Goal: Task Accomplishment & Management: Use online tool/utility

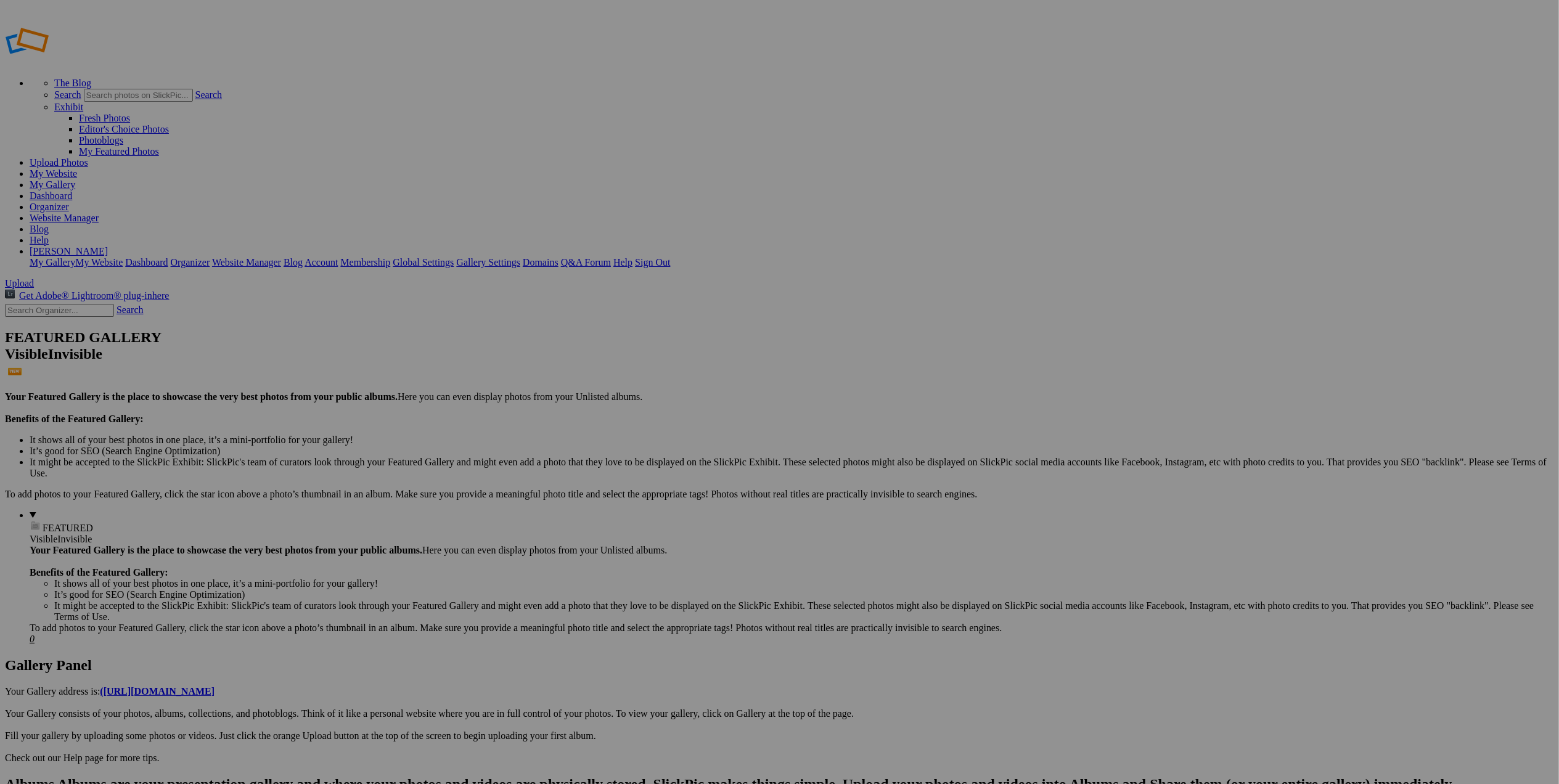
drag, startPoint x: 299, startPoint y: 222, endPoint x: 405, endPoint y: 222, distance: 106.0
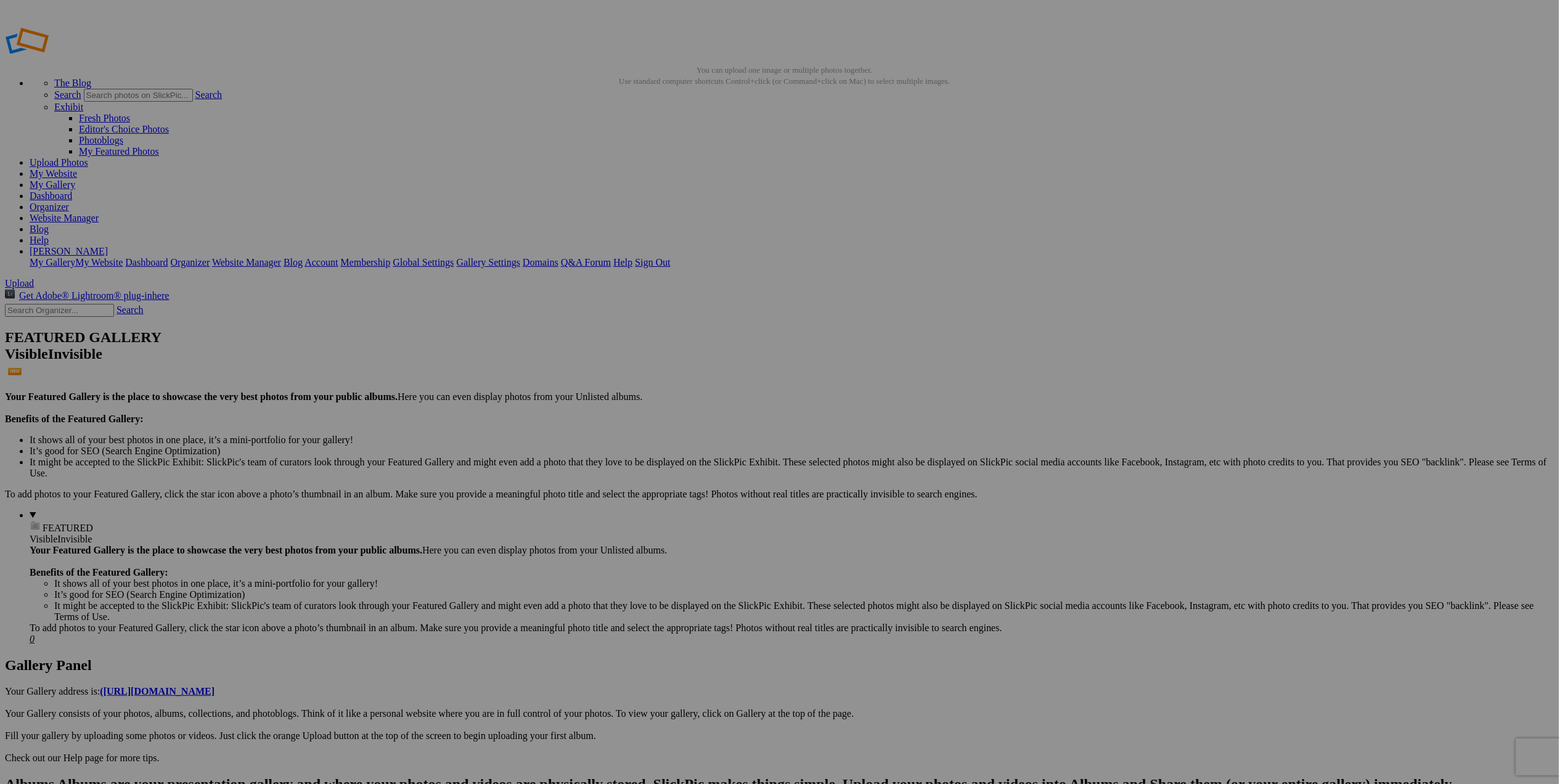
drag, startPoint x: 373, startPoint y: 224, endPoint x: 839, endPoint y: 287, distance: 470.2
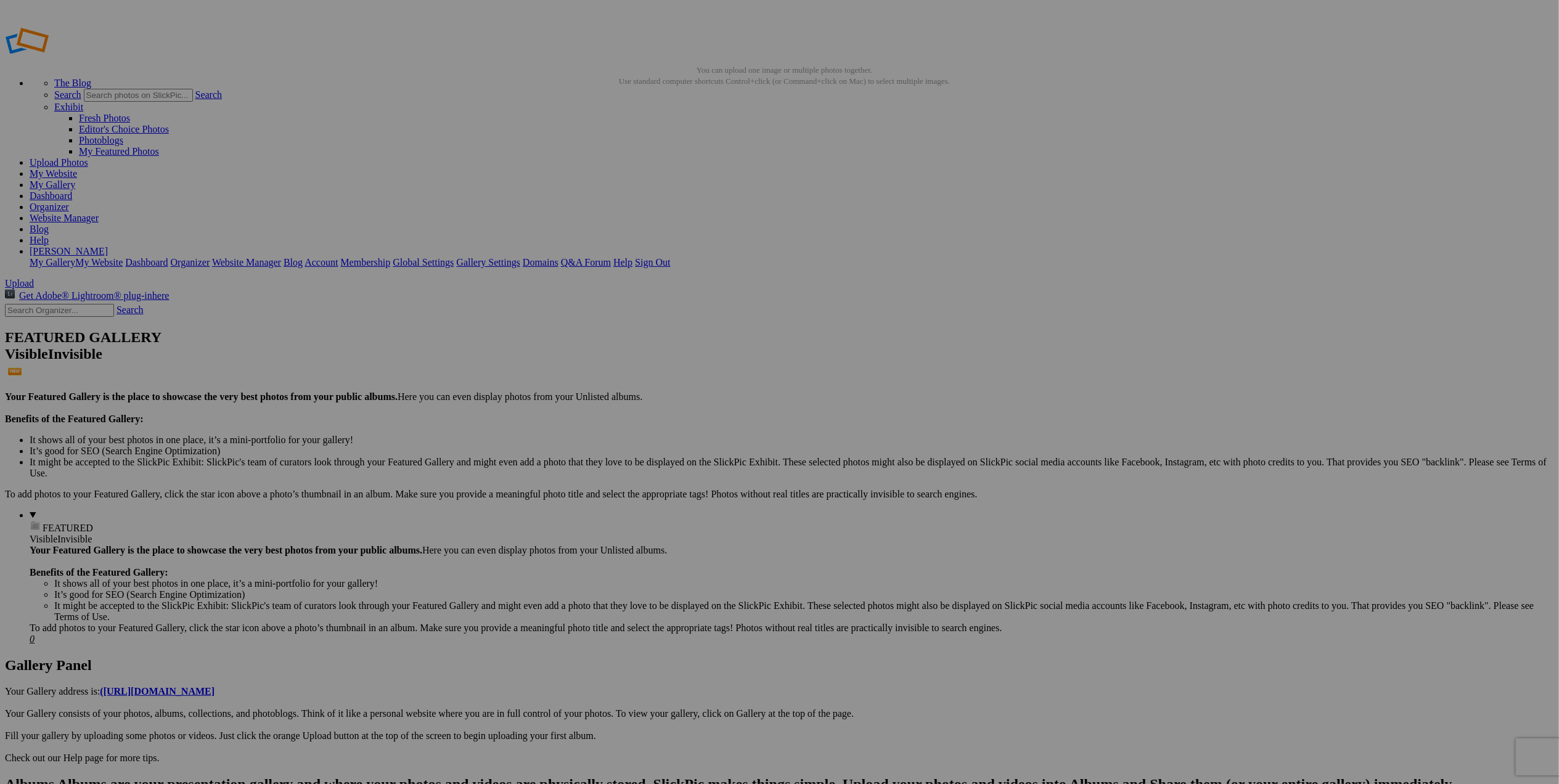
scroll to position [0, 6]
drag, startPoint x: 407, startPoint y: 239, endPoint x: 529, endPoint y: 235, distance: 122.1
